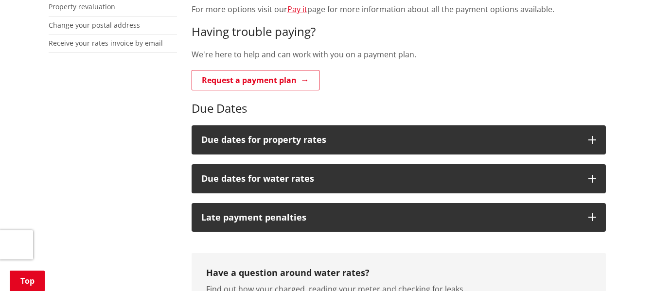
scroll to position [352, 0]
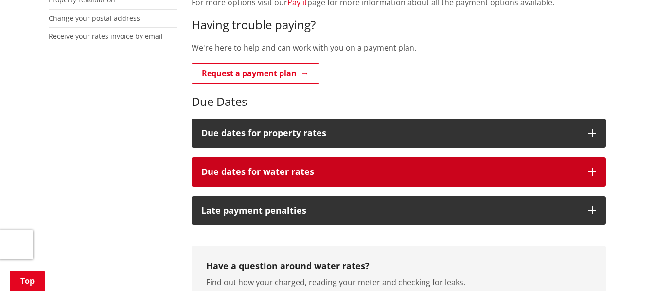
click at [592, 175] on icon "button" at bounding box center [592, 172] width 8 height 8
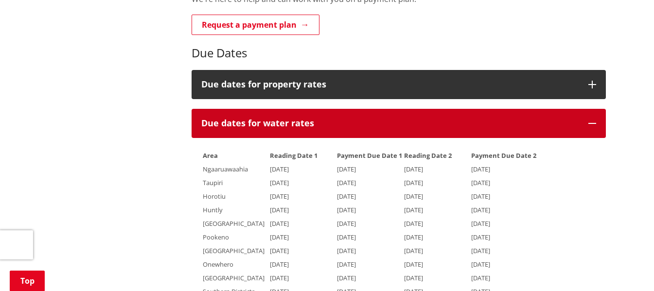
scroll to position [365, 0]
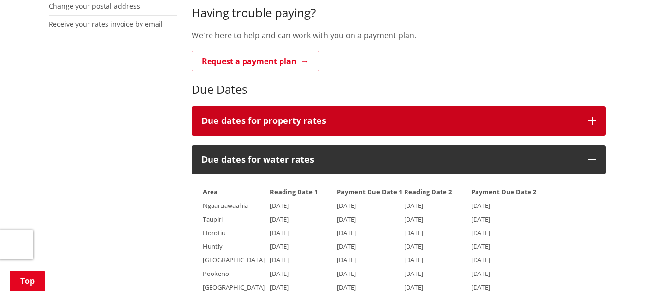
click at [587, 120] on button "Due dates for property rates" at bounding box center [399, 120] width 414 height 29
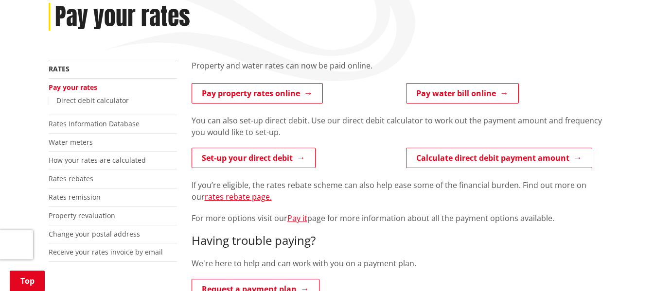
scroll to position [134, 0]
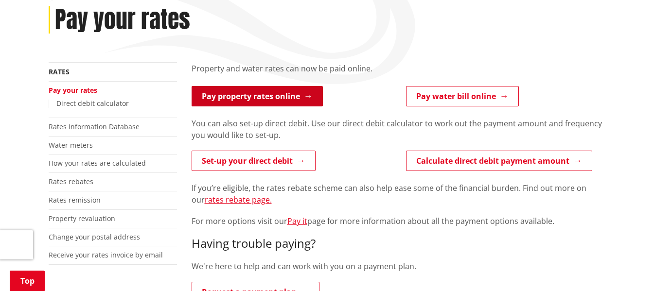
click at [252, 97] on link "Pay property rates online" at bounding box center [257, 96] width 131 height 20
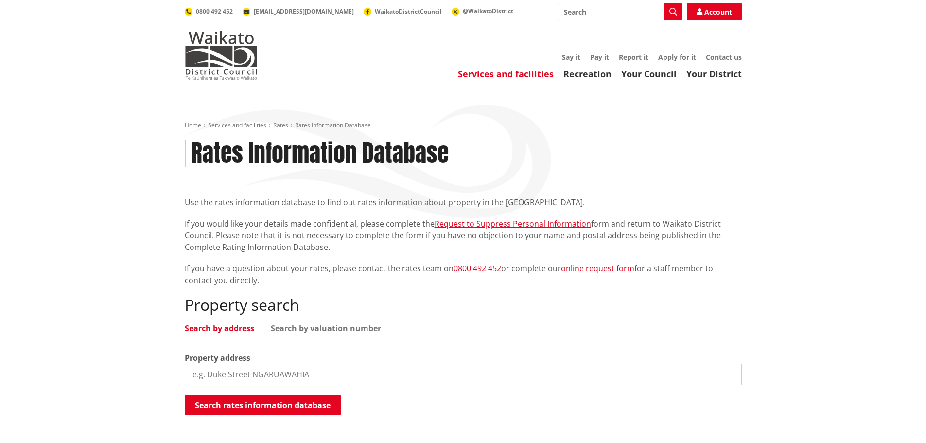
click at [222, 376] on input "search" at bounding box center [463, 374] width 557 height 21
type input "3a Arohanui Street"
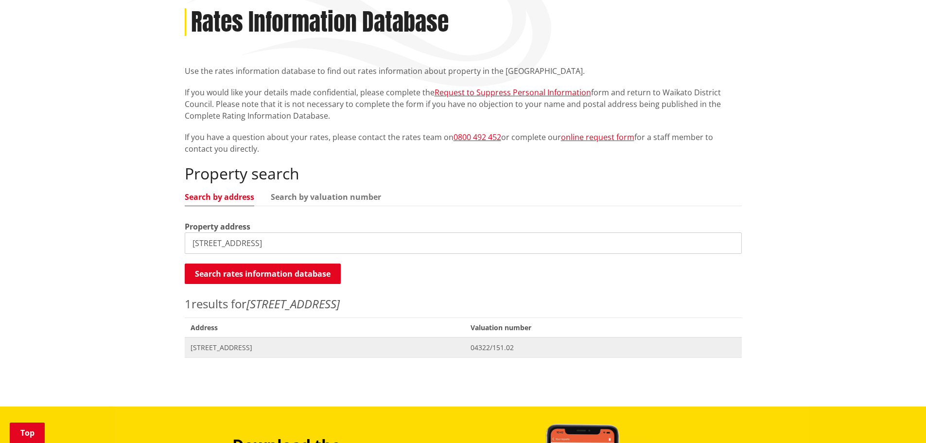
scroll to position [146, 0]
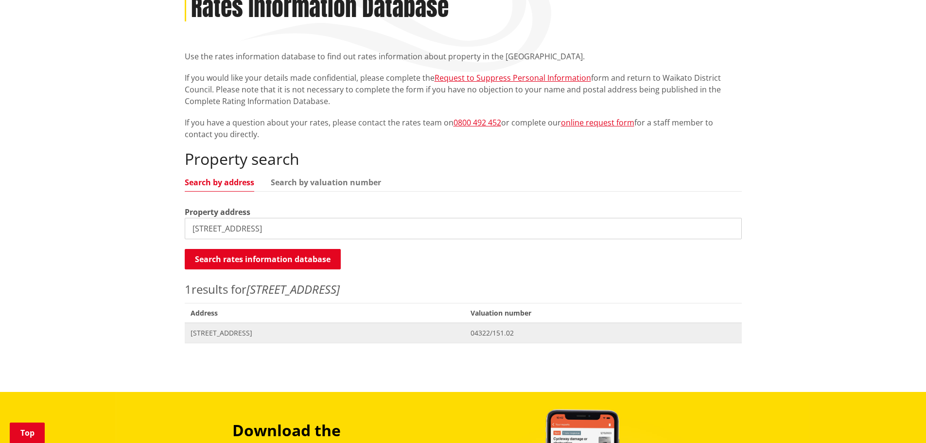
click at [222, 334] on span "[STREET_ADDRESS]" at bounding box center [325, 333] width 269 height 10
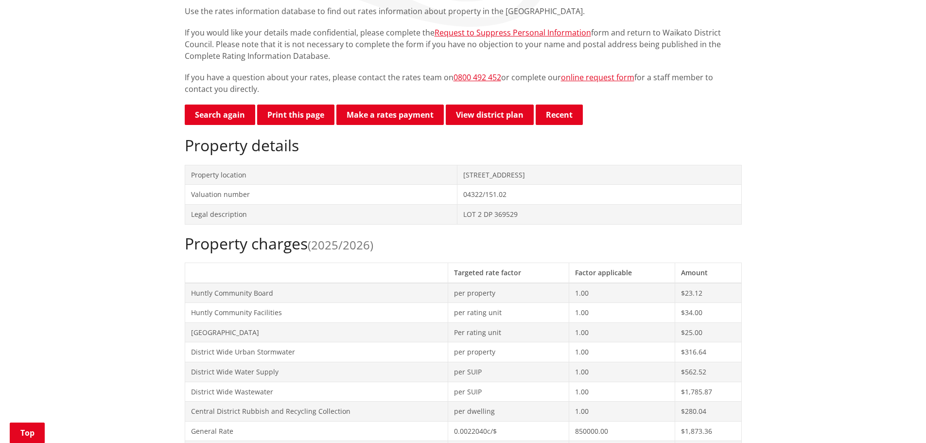
scroll to position [194, 0]
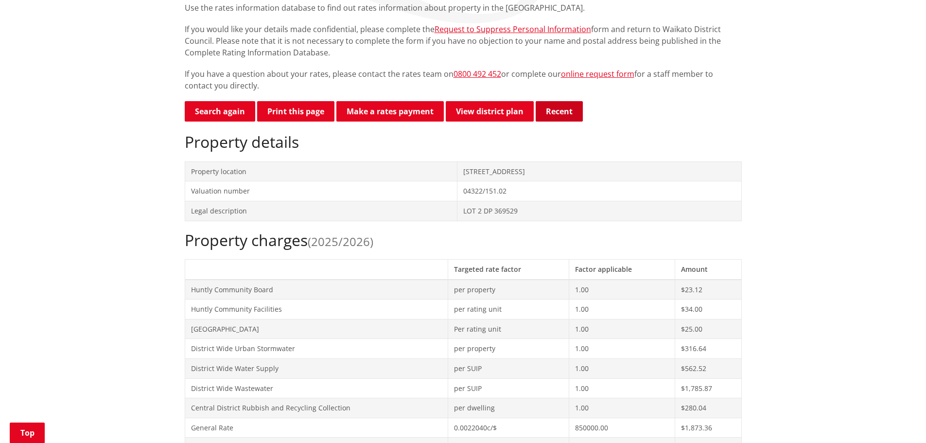
click at [559, 111] on button "Recent" at bounding box center [559, 111] width 47 height 20
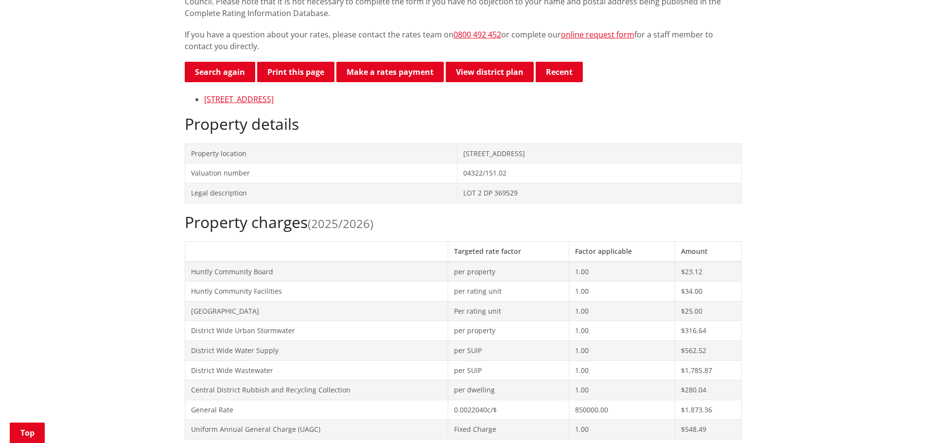
scroll to position [231, 0]
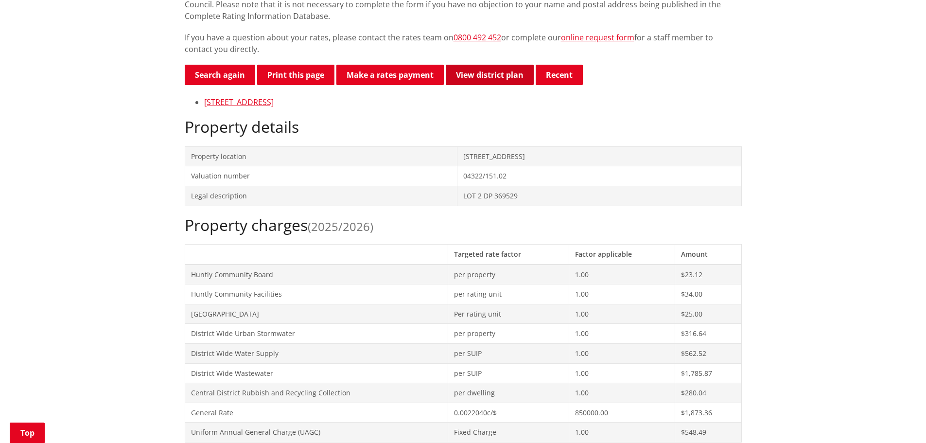
click at [490, 76] on link "View district plan" at bounding box center [490, 75] width 88 height 20
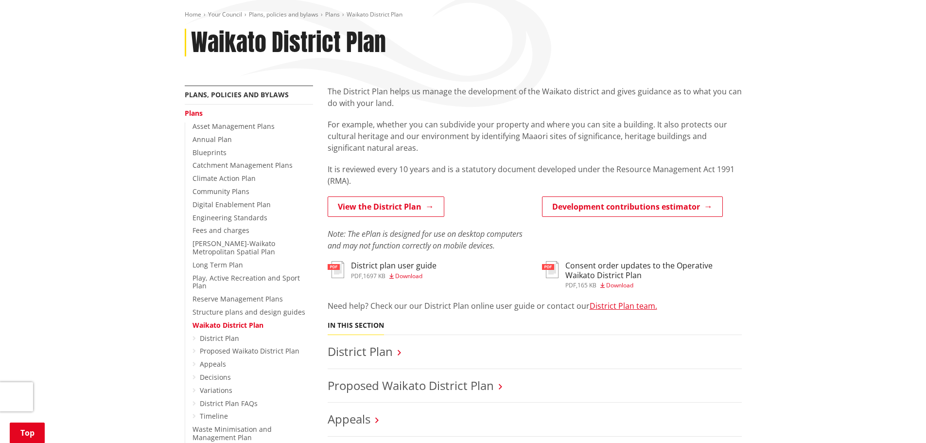
scroll to position [97, 0]
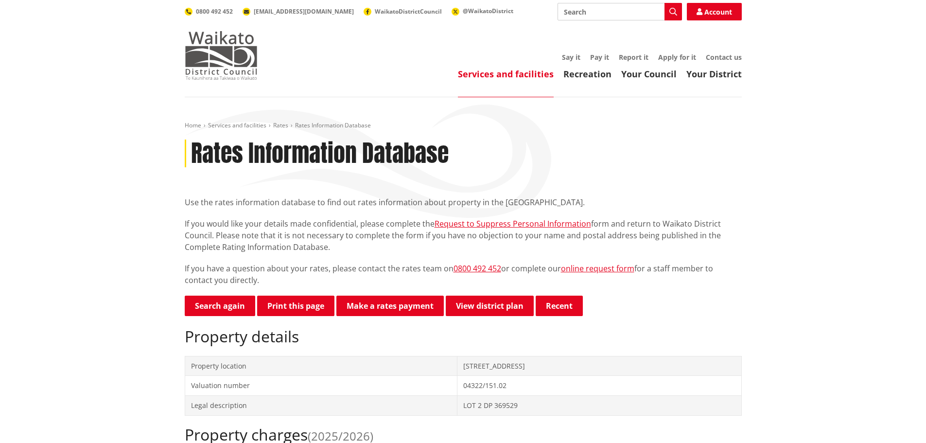
click at [230, 57] on img at bounding box center [221, 55] width 73 height 49
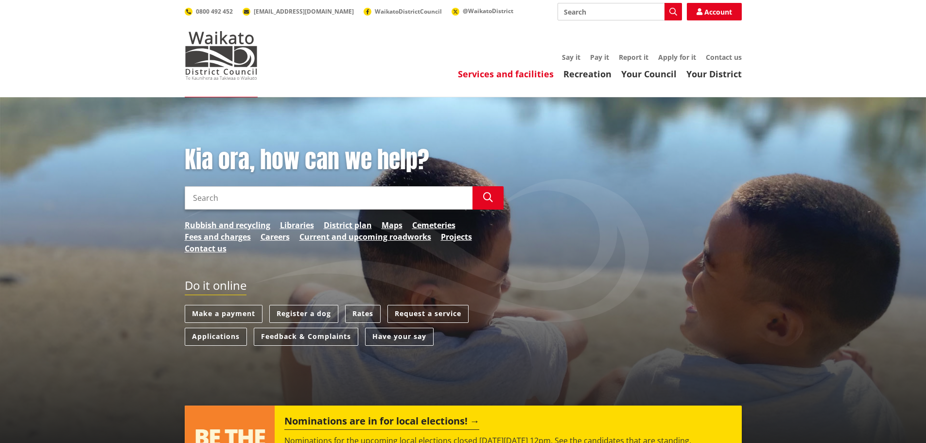
click at [510, 73] on link "Services and facilities" at bounding box center [506, 74] width 96 height 12
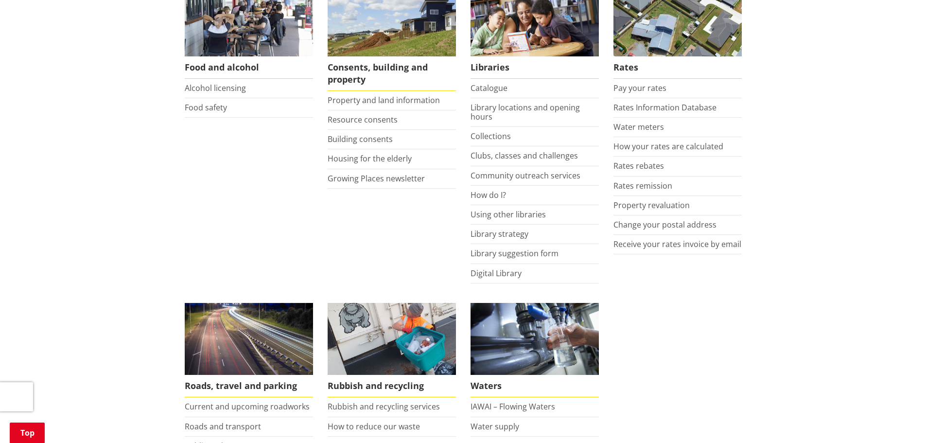
scroll to position [425, 0]
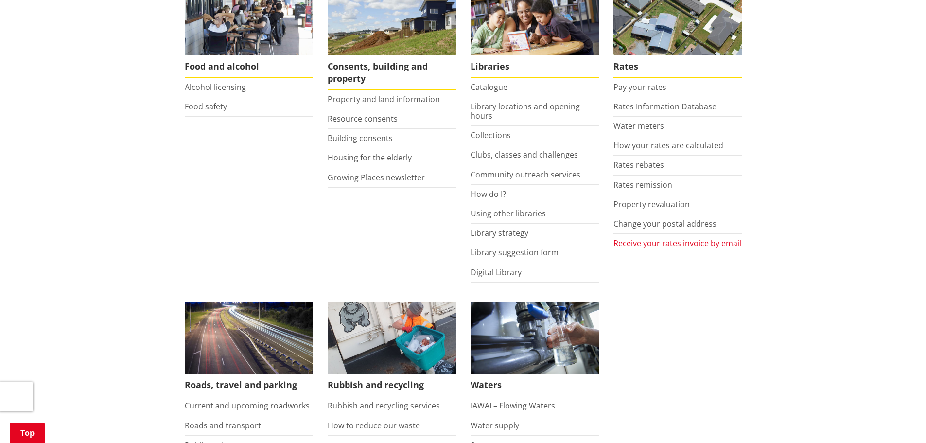
click at [661, 243] on link "Receive your rates invoice by email" at bounding box center [678, 243] width 128 height 11
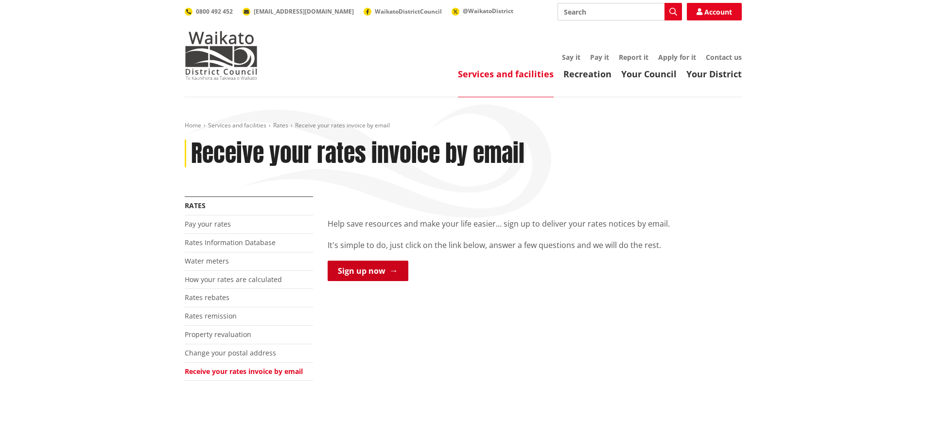
click at [363, 271] on link "Sign up now" at bounding box center [368, 271] width 81 height 20
